Goal: Information Seeking & Learning: Learn about a topic

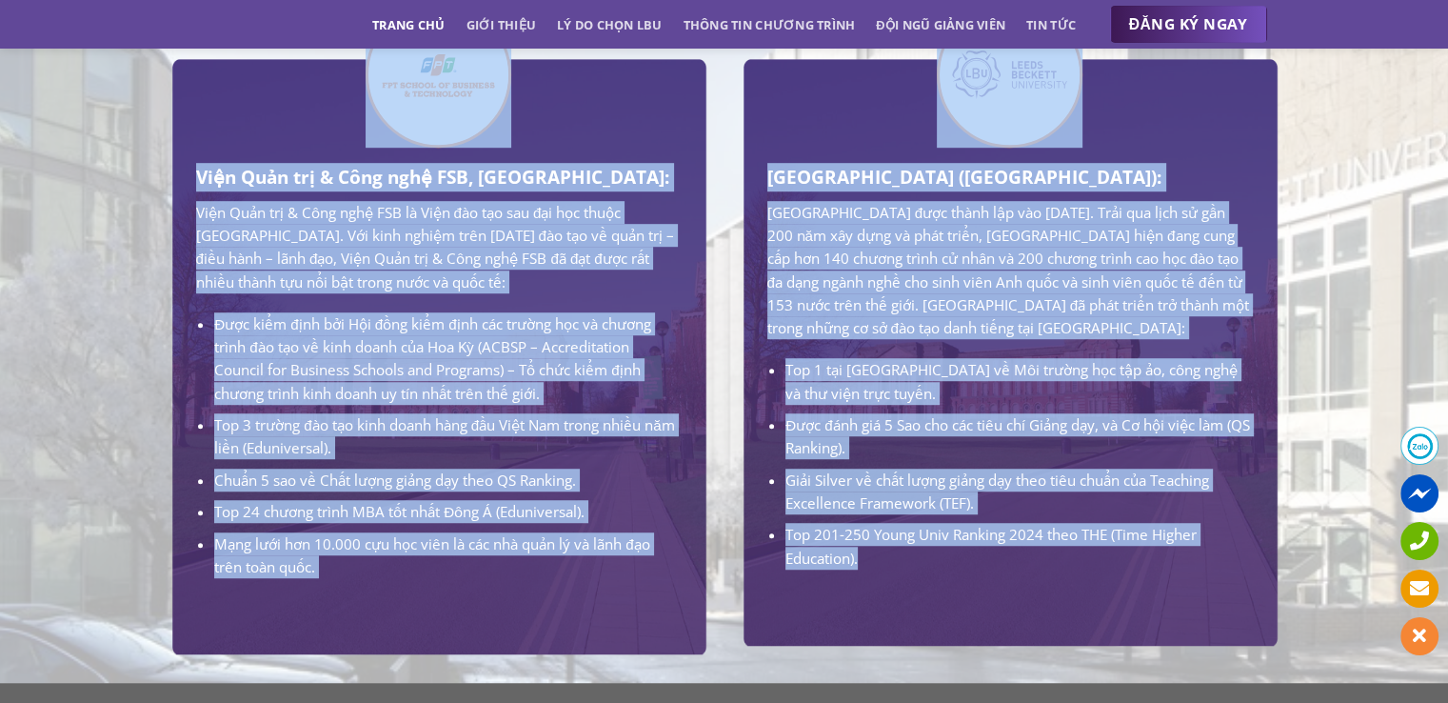
scroll to position [1241, 0]
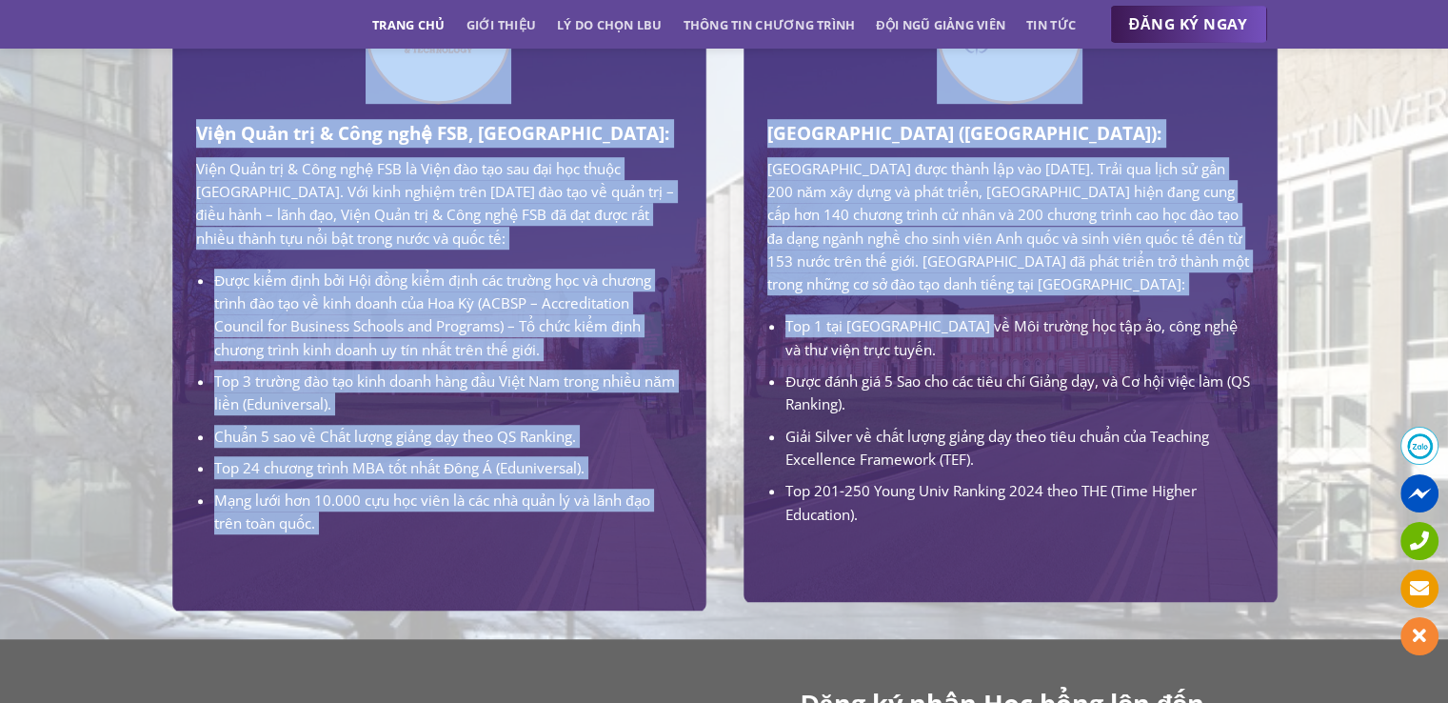
drag, startPoint x: 655, startPoint y: 515, endPoint x: 975, endPoint y: 353, distance: 358.5
click at [975, 353] on li "Top 1 tại [GEOGRAPHIC_DATA] về Môi trường học tập ảo, công nghệ và thư viện trự…" at bounding box center [1018, 337] width 467 height 47
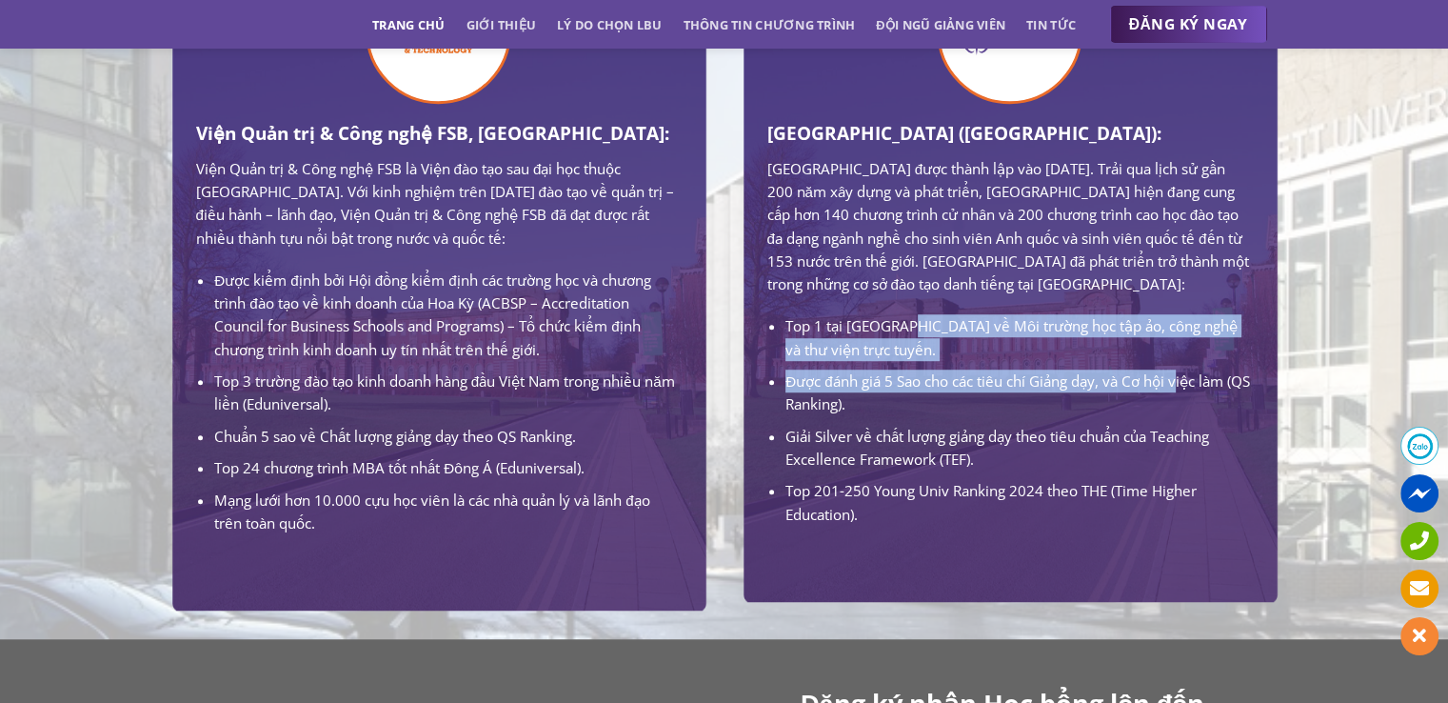
drag, startPoint x: 912, startPoint y: 352, endPoint x: 1179, endPoint y: 387, distance: 268.9
click at [1179, 387] on ul "Top 1 tại [GEOGRAPHIC_DATA] về Môi trường học tập ảo, công nghệ và thư viện trự…" at bounding box center [1010, 419] width 486 height 211
drag, startPoint x: 777, startPoint y: 326, endPoint x: 1086, endPoint y: 386, distance: 315.2
click at [1086, 386] on div "[GEOGRAPHIC_DATA] ([GEOGRAPHIC_DATA]): [GEOGRAPHIC_DATA] được thành lập vào [DA…" at bounding box center [1010, 322] width 486 height 407
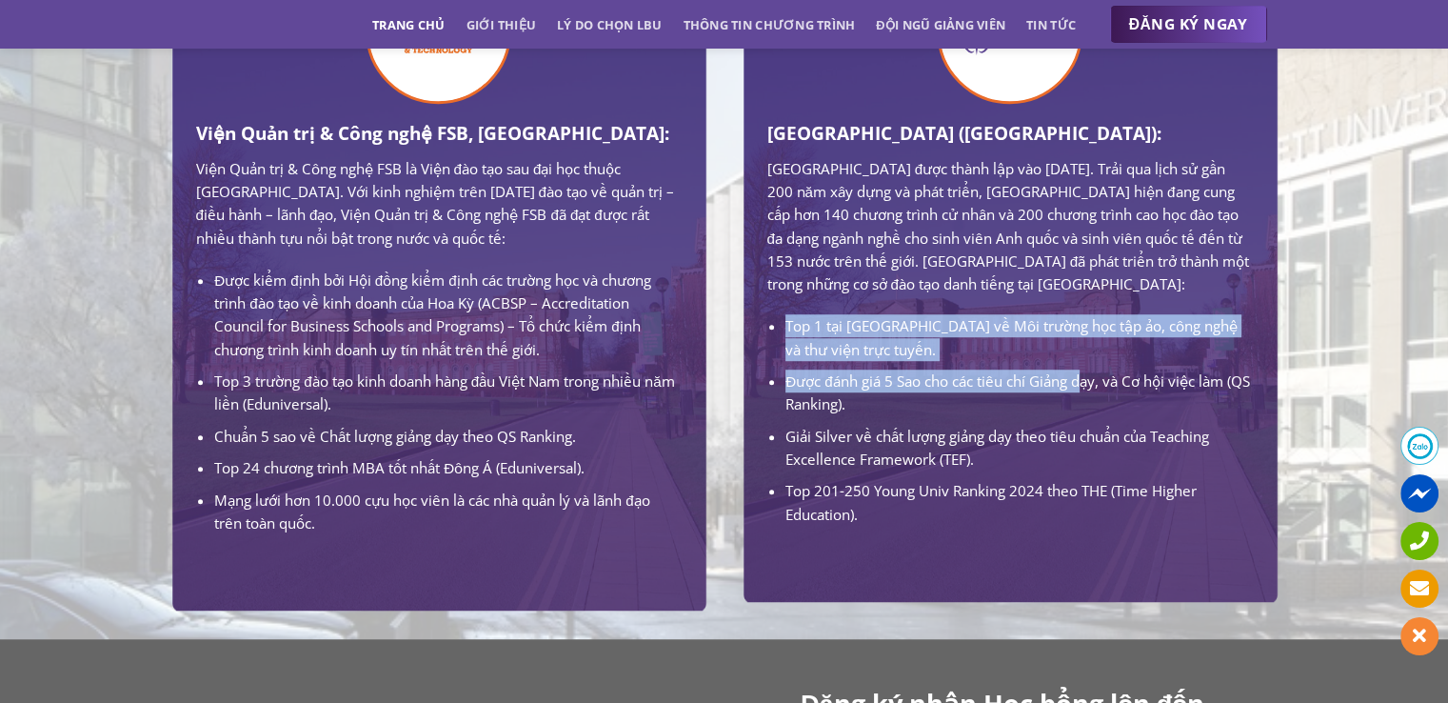
click at [1086, 386] on ul "Top 1 tại [GEOGRAPHIC_DATA] về Môi trường học tập ảo, công nghệ và thư viện trự…" at bounding box center [1010, 419] width 486 height 211
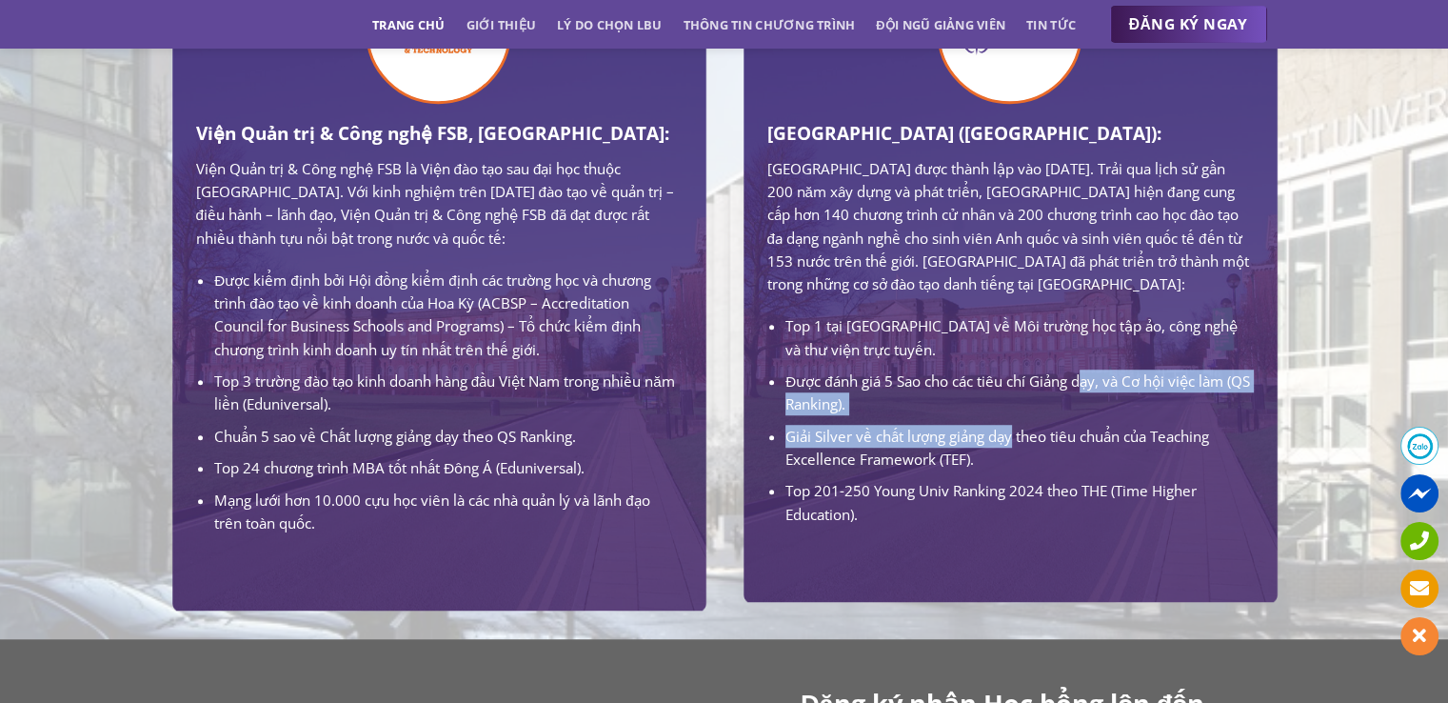
drag, startPoint x: 1086, startPoint y: 386, endPoint x: 1013, endPoint y: 450, distance: 97.8
click at [1013, 450] on ul "Top 1 tại [GEOGRAPHIC_DATA] về Môi trường học tập ảo, công nghệ và thư viện trự…" at bounding box center [1010, 419] width 486 height 211
click at [1011, 448] on li "Giải Silver về chất lượng giảng dạy theo tiêu chuẩn của Teaching Excellence Fra…" at bounding box center [1018, 448] width 467 height 47
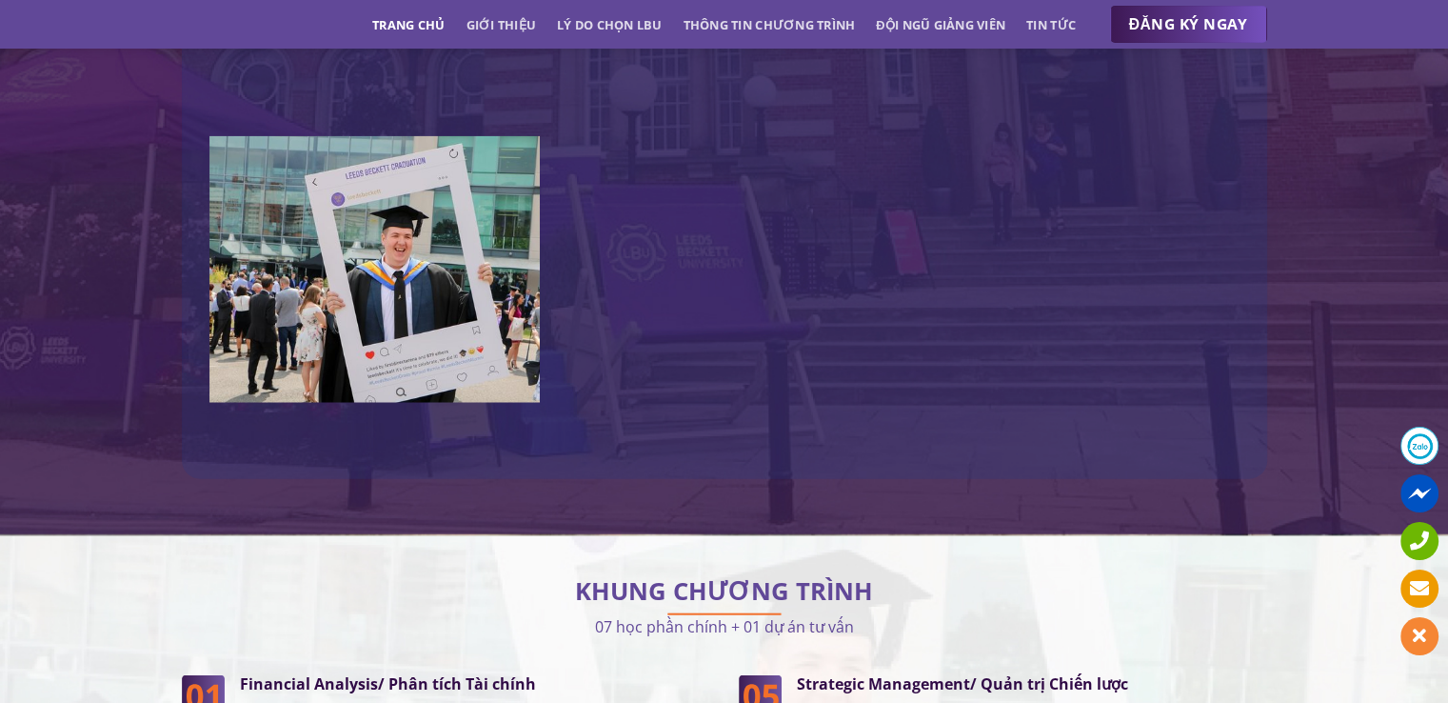
scroll to position [4858, 0]
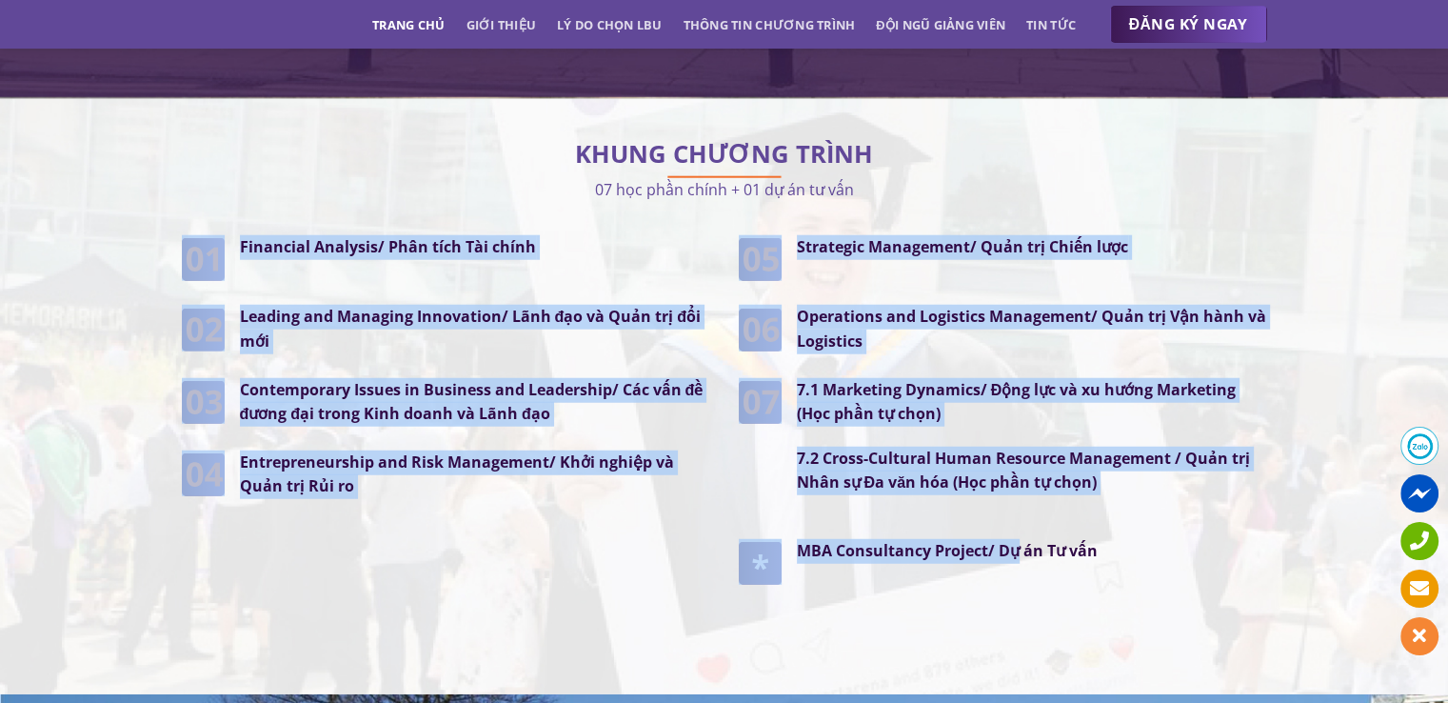
drag, startPoint x: 123, startPoint y: 167, endPoint x: 1021, endPoint y: 492, distance: 955.0
click at [1021, 492] on div "KHUNG CHƯƠNG TRÌNH 07 học phần chính + 01 dự án tư vấn Financial Analysis/ Phân…" at bounding box center [724, 397] width 1448 height 538
